Goal: Information Seeking & Learning: Learn about a topic

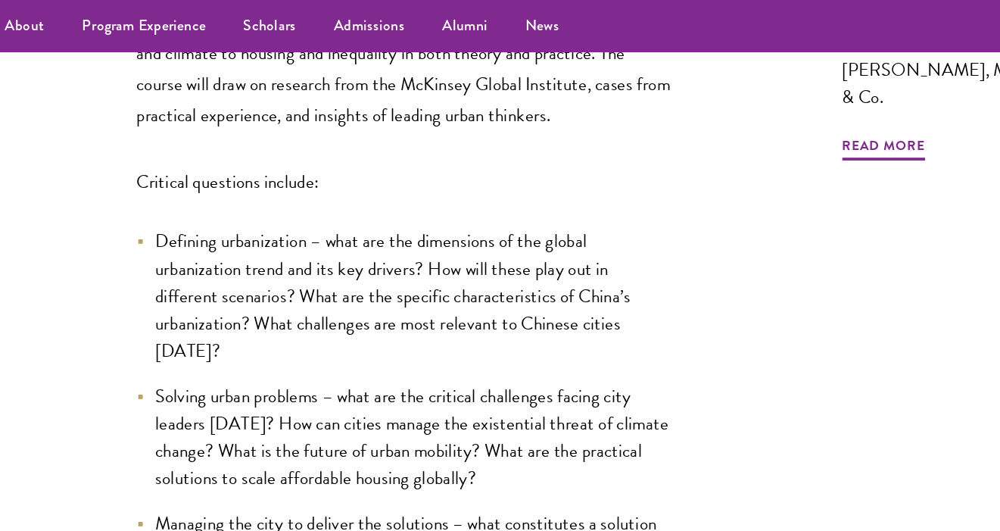
scroll to position [186, 0]
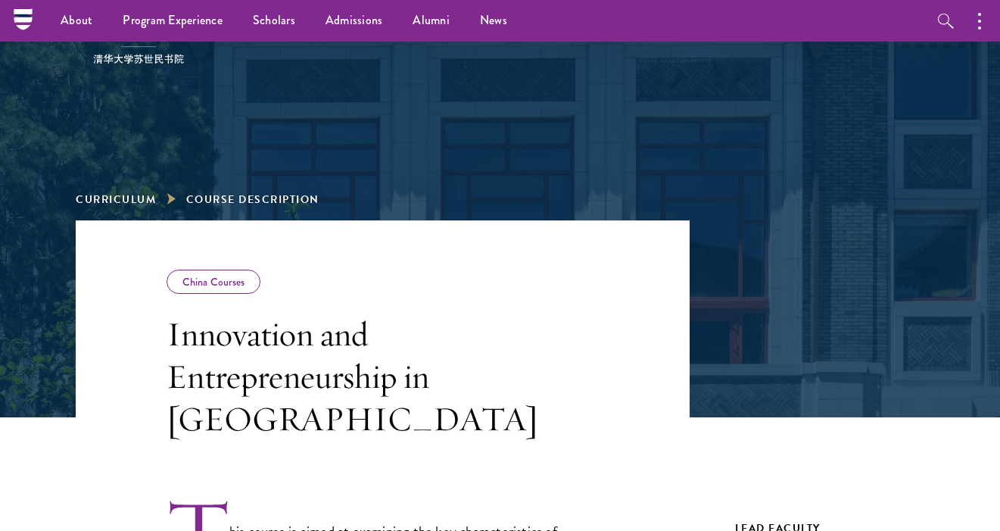
scroll to position [45, 0]
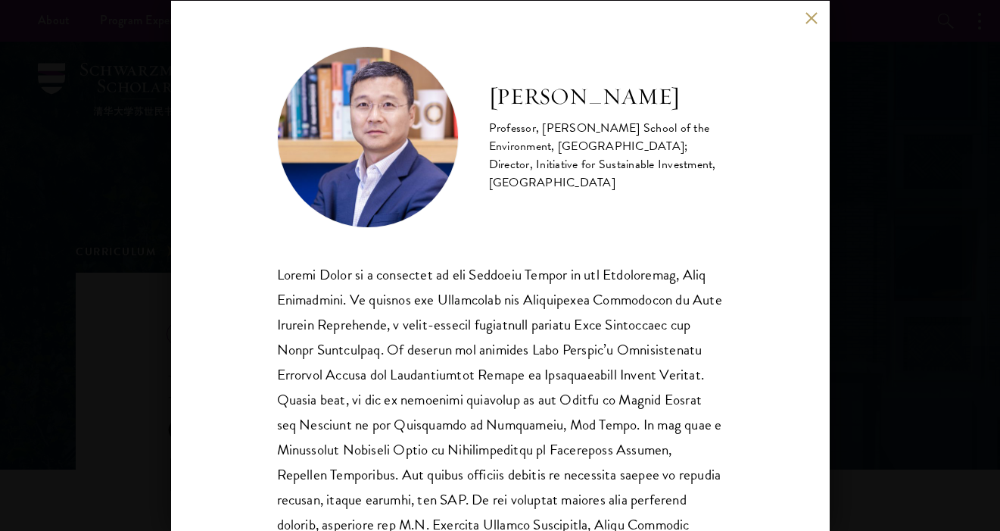
click at [797, 14] on div "[PERSON_NAME] Professor, [PERSON_NAME] School of the Environment, [GEOGRAPHIC_D…" at bounding box center [500, 266] width 659 height 530
click at [810, 14] on button at bounding box center [812, 18] width 13 height 13
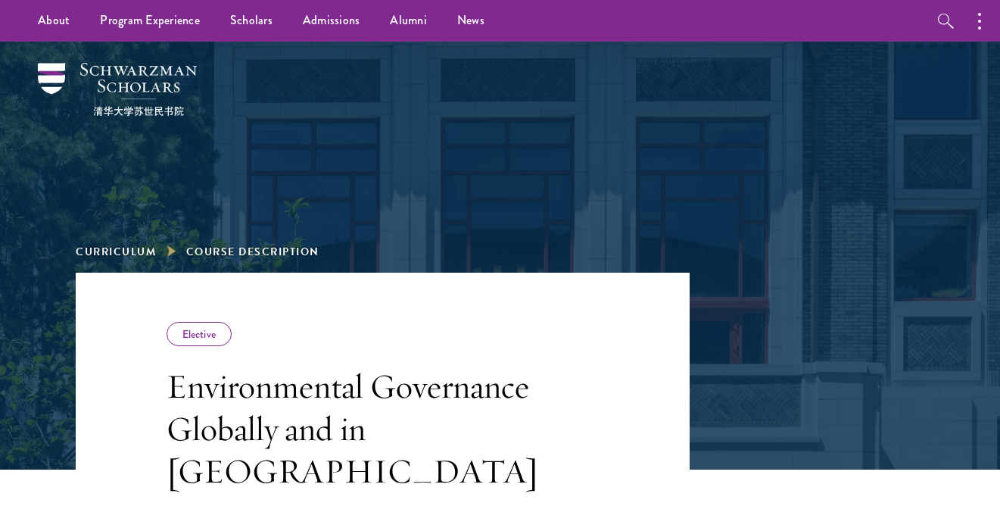
click at [413, 403] on h3 "Environmental Governance Globally and in [GEOGRAPHIC_DATA]" at bounding box center [383, 428] width 432 height 127
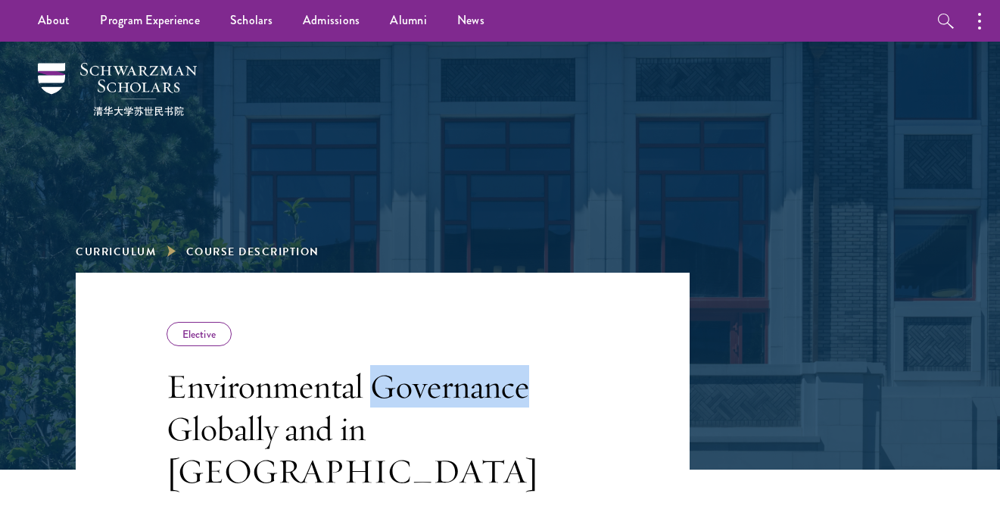
click at [413, 403] on h3 "Environmental Governance Globally and in [GEOGRAPHIC_DATA]" at bounding box center [383, 428] width 432 height 127
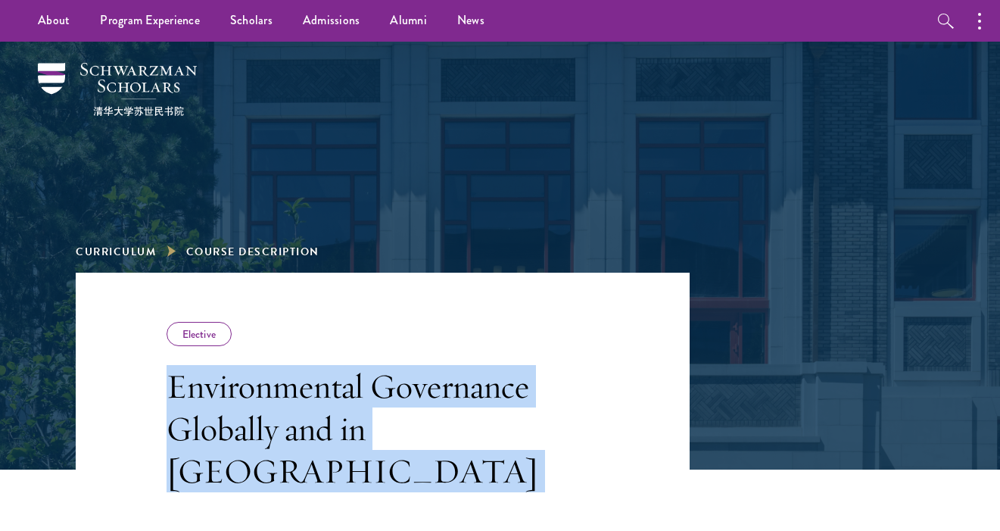
click at [413, 403] on h3 "Environmental Governance Globally and in [GEOGRAPHIC_DATA]" at bounding box center [383, 428] width 432 height 127
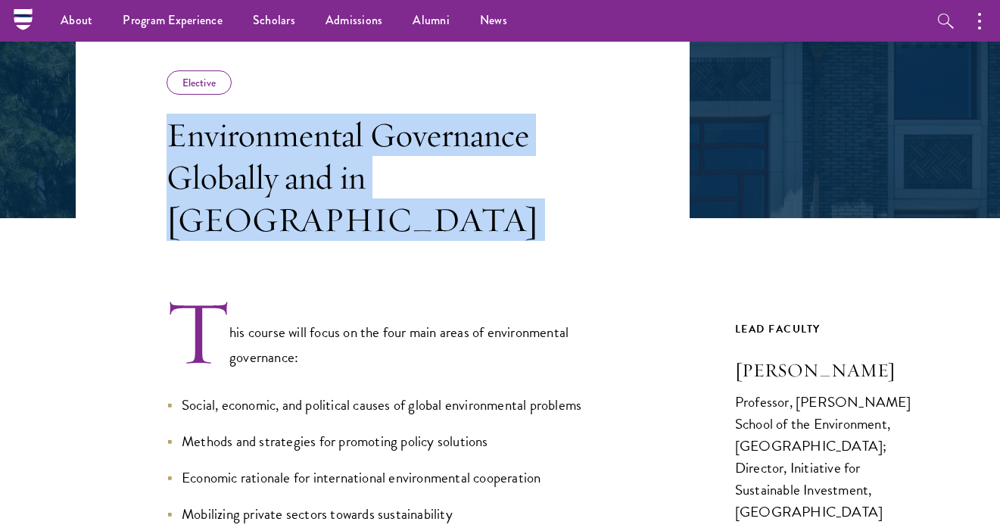
scroll to position [248, 0]
